Goal: Download file/media

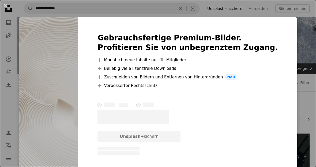
scroll to position [85, 0]
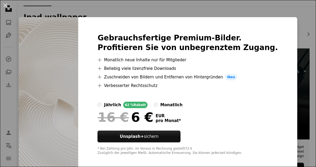
click at [291, 14] on div "An X shape Gebrauchsfertige Premium-Bilder. Profitieren Sie von unbegrenztem Zu…" at bounding box center [158, 83] width 316 height 167
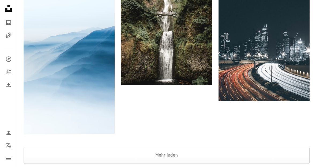
scroll to position [1020, 0]
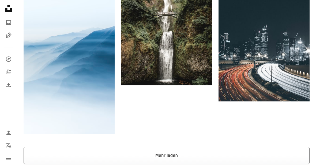
click at [234, 150] on button "Mehr laden" at bounding box center [167, 155] width 286 height 17
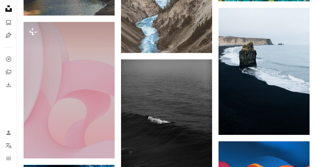
scroll to position [1844, 0]
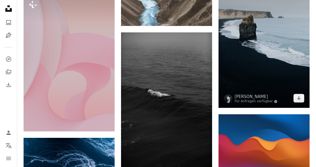
click at [262, 63] on img at bounding box center [263, 44] width 91 height 127
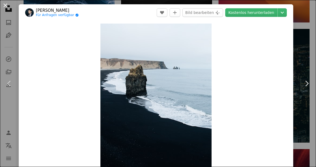
click at [7, 7] on button "An X shape" at bounding box center [5, 5] width 6 height 6
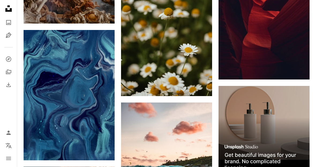
scroll to position [2229, 0]
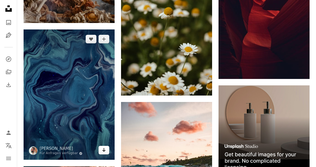
click at [103, 152] on link "Arrow pointing down" at bounding box center [103, 150] width 11 height 9
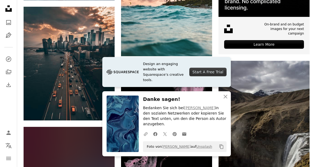
scroll to position [2393, 0]
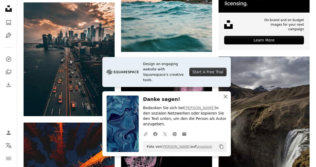
click at [227, 100] on icon "An X shape" at bounding box center [225, 96] width 6 height 6
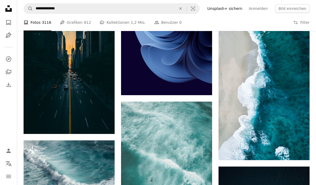
scroll to position [2625, 0]
